Goal: Download file/media

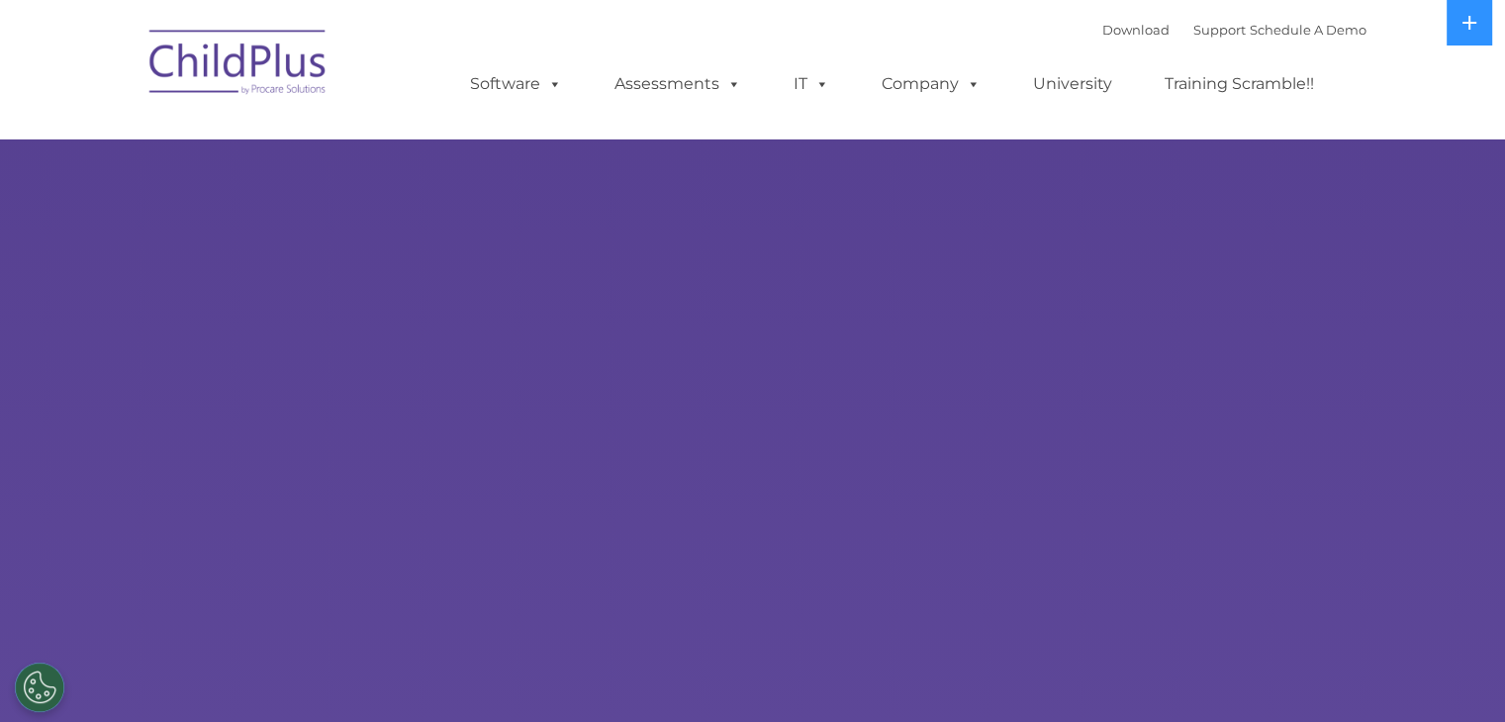
select select "MEDIUM"
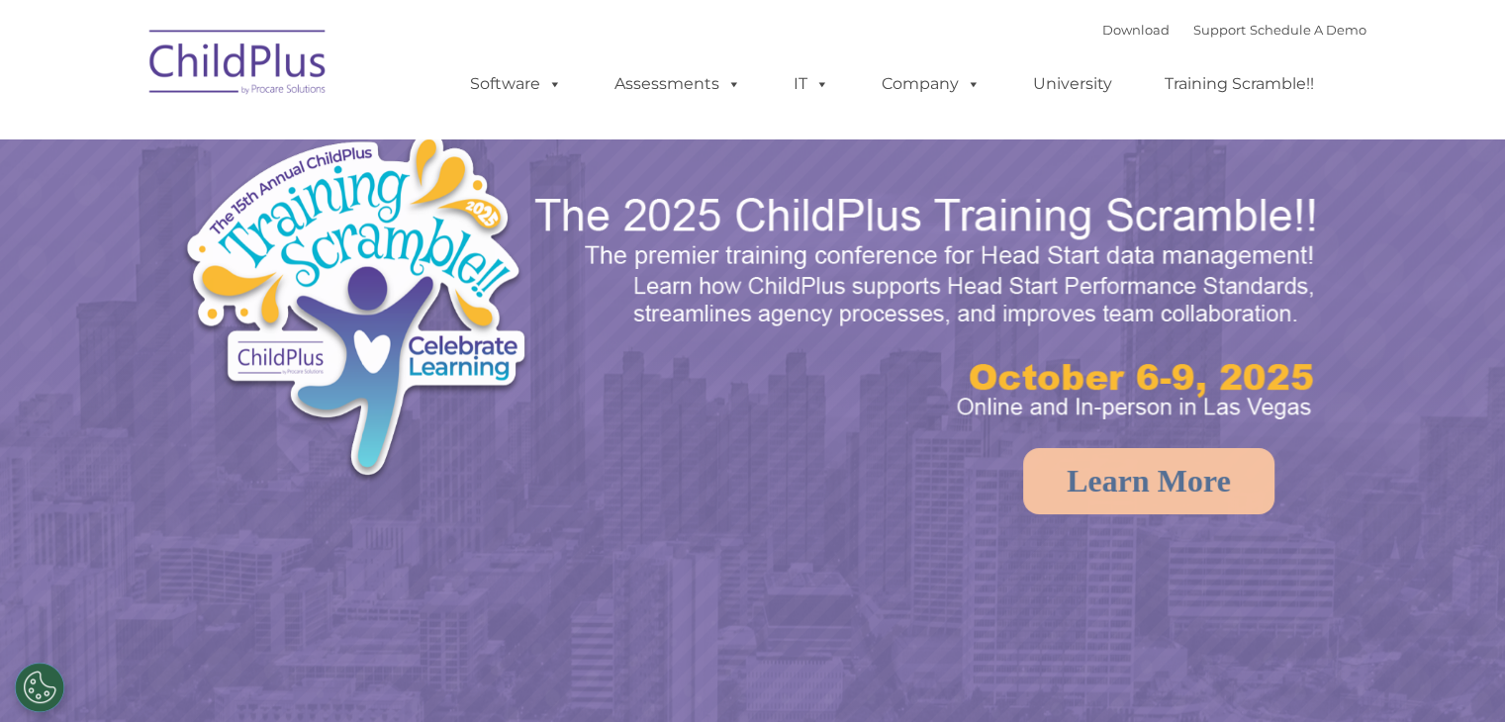
select select "MEDIUM"
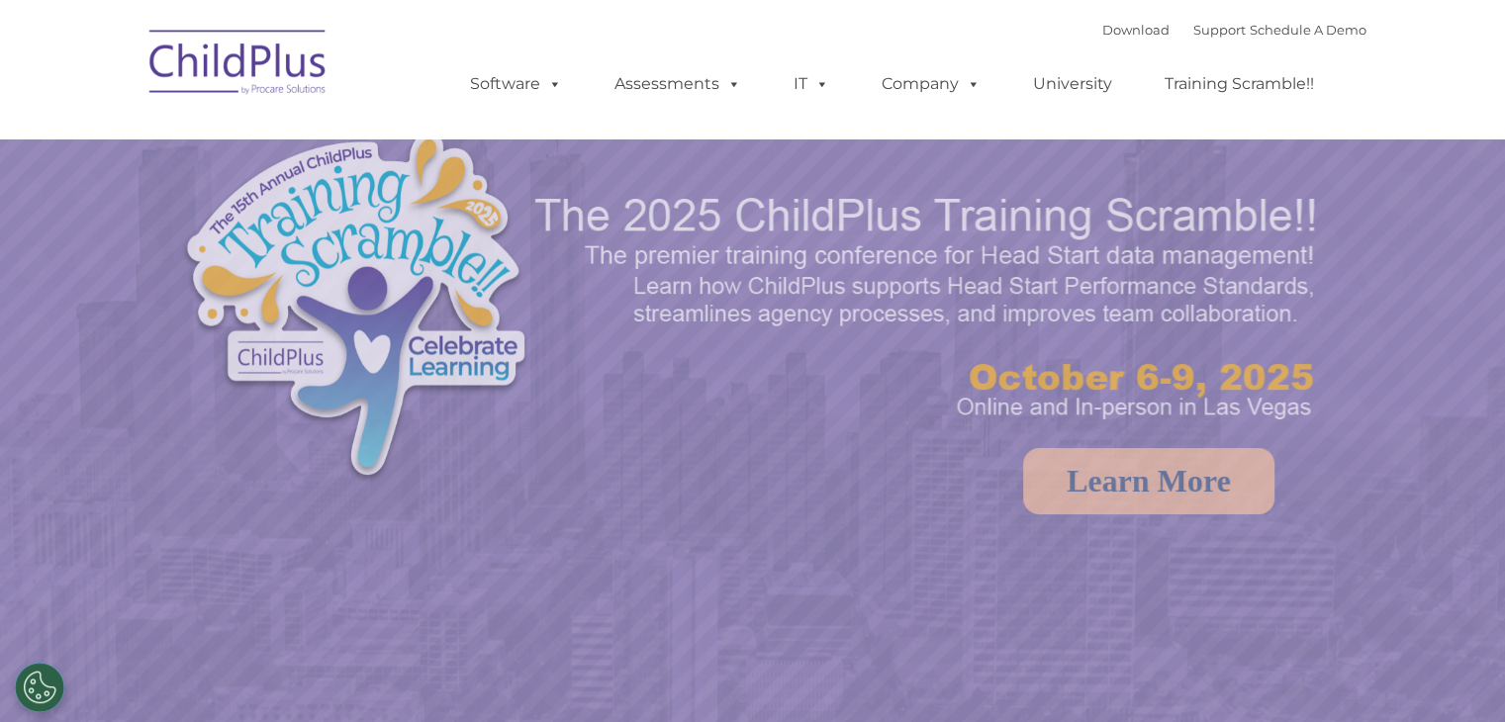
select select "MEDIUM"
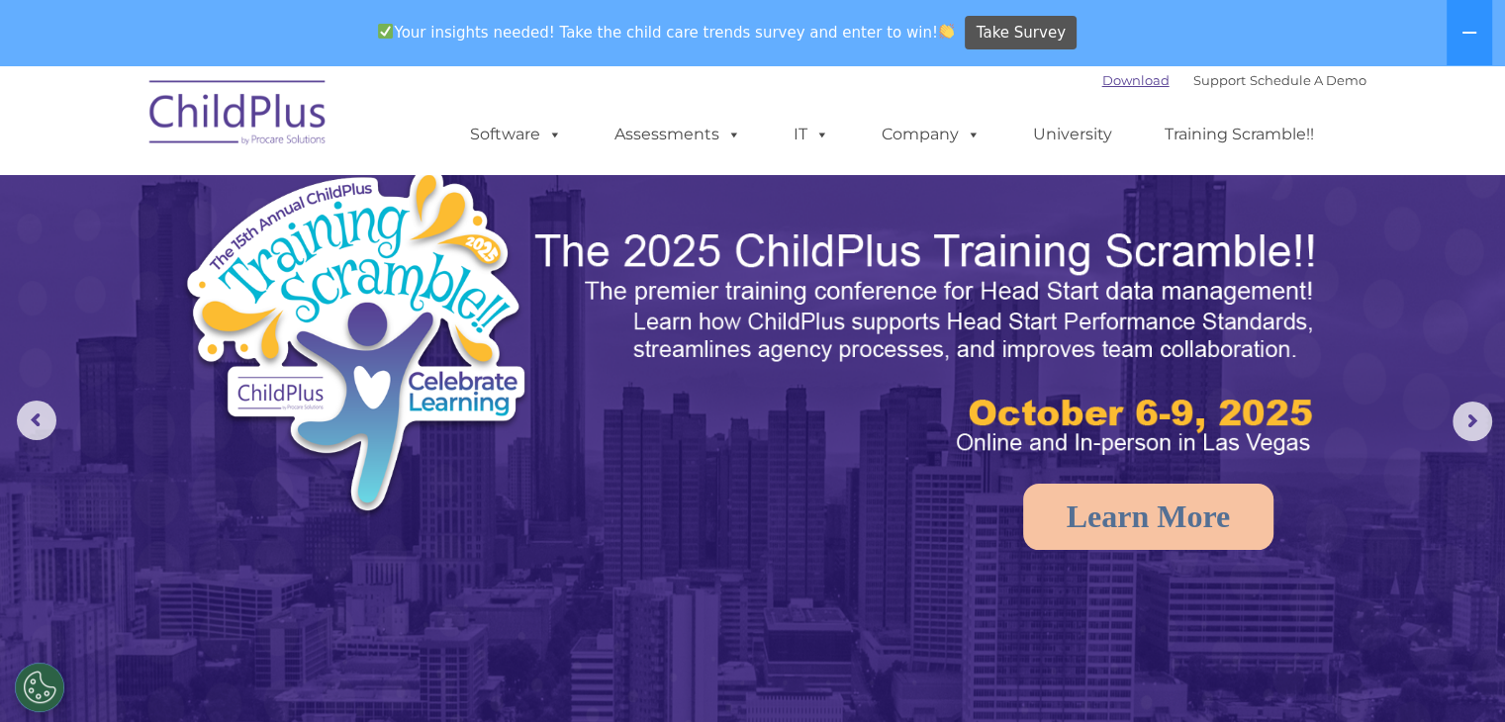
click at [1105, 80] on link "Download" at bounding box center [1135, 80] width 67 height 16
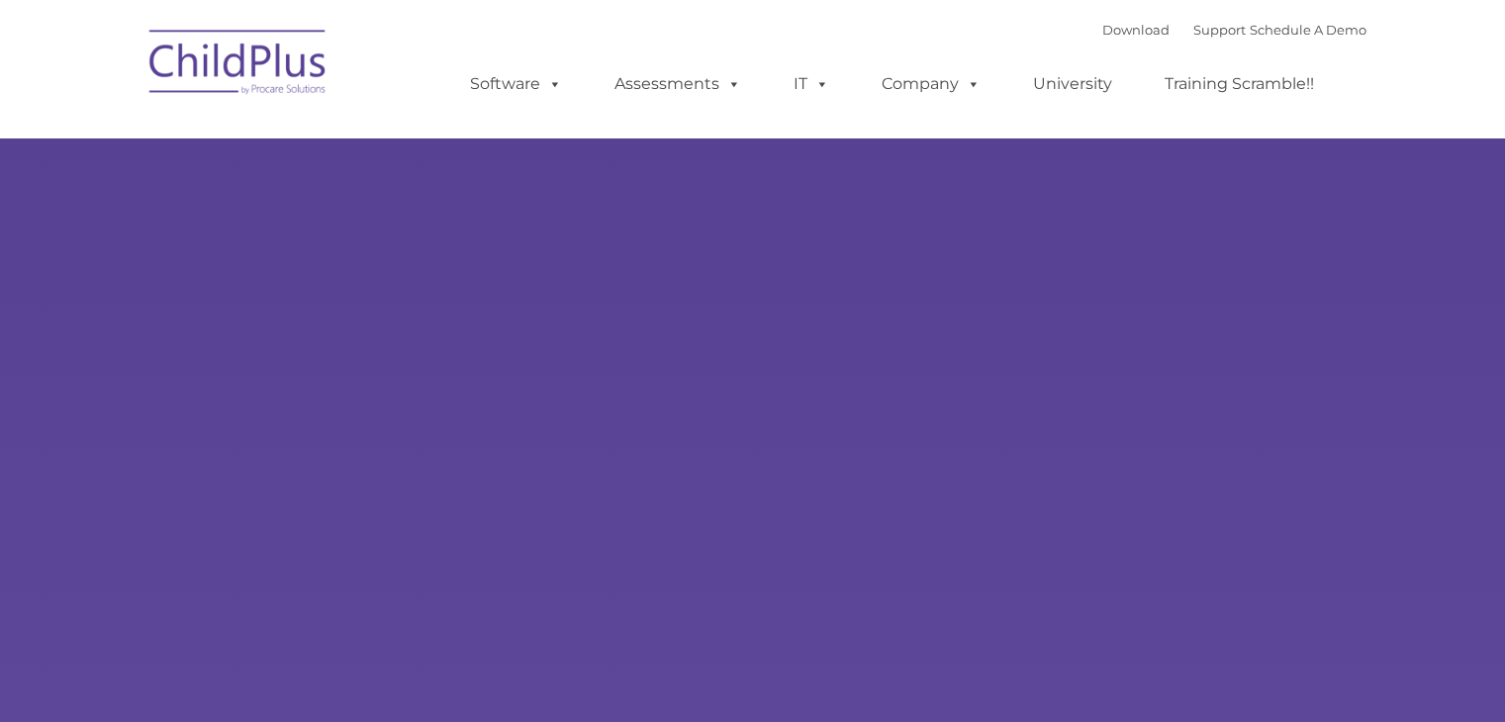
type input ""
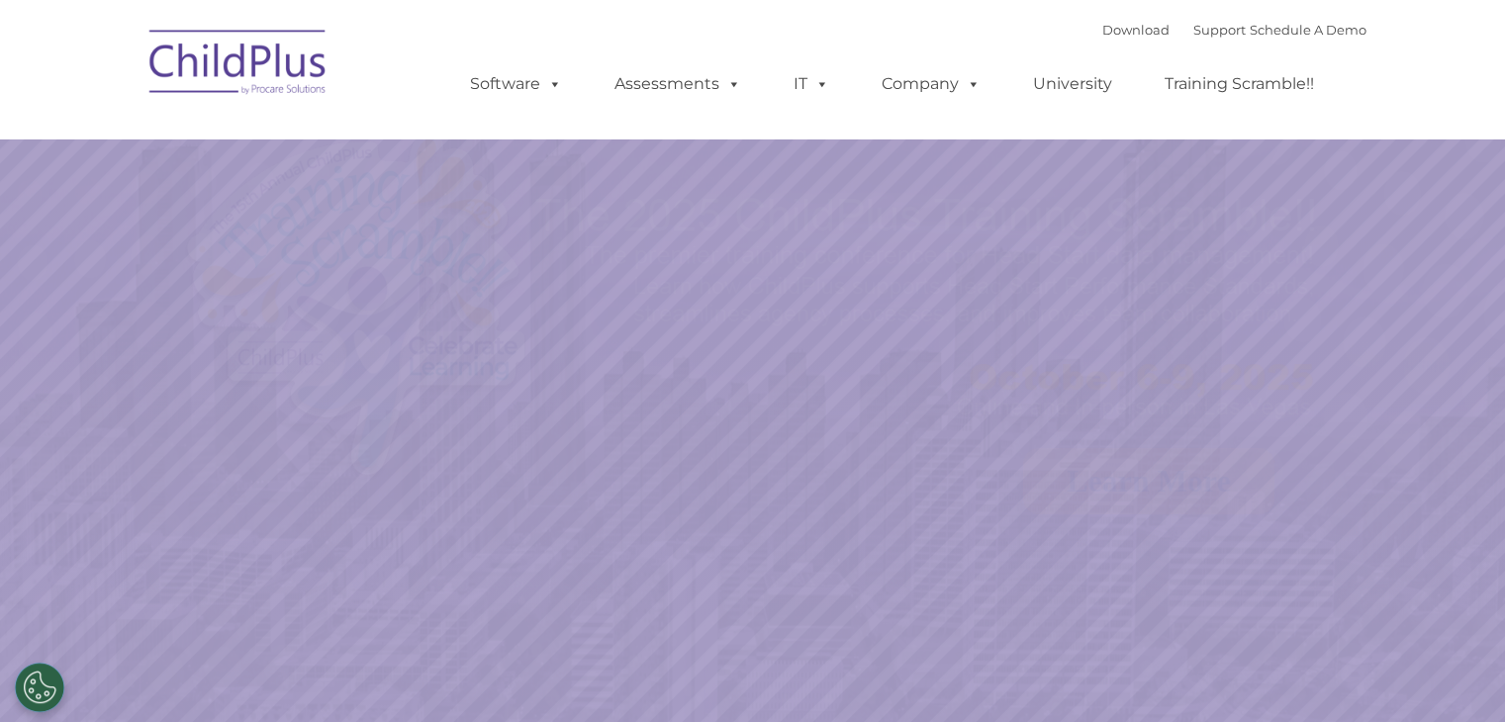
select select "MEDIUM"
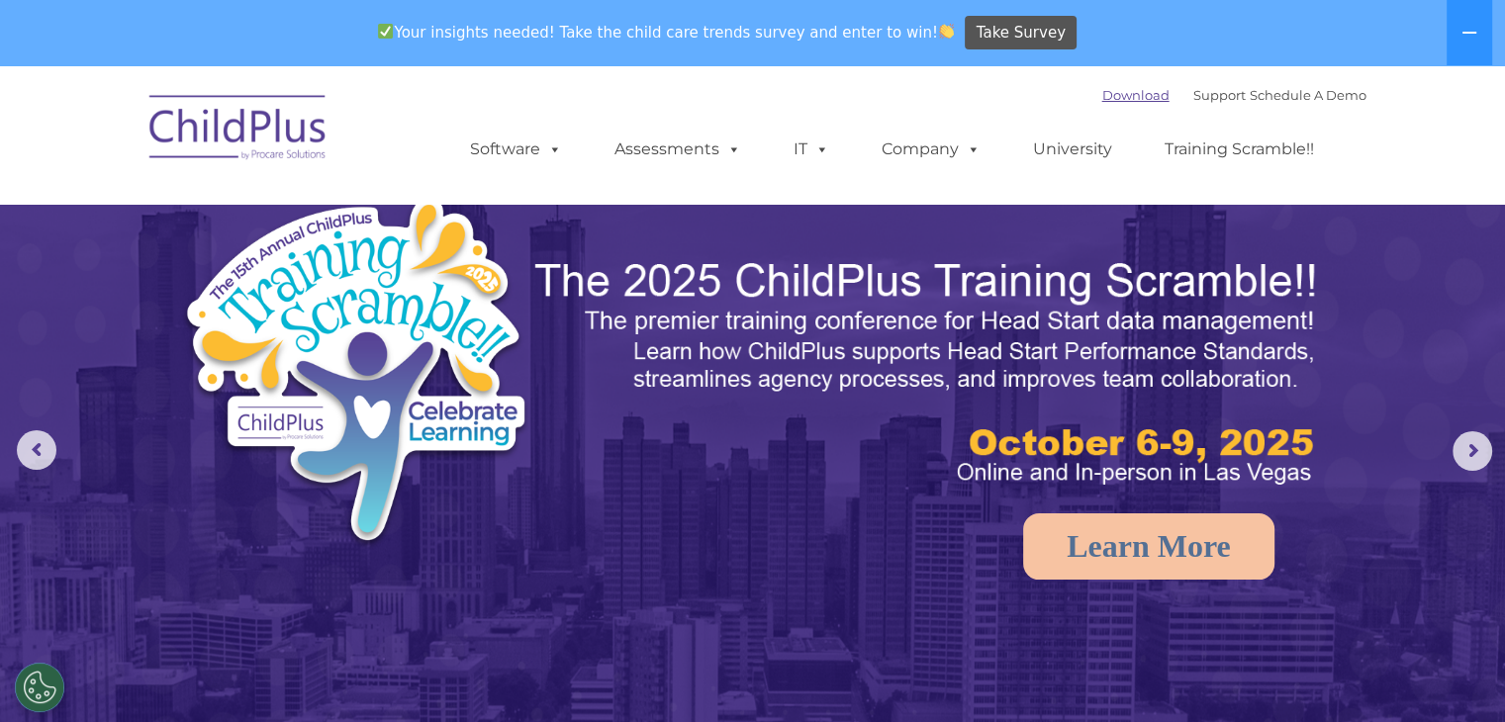
click at [1102, 92] on link "Download" at bounding box center [1135, 95] width 67 height 16
